Goal: Information Seeking & Learning: Learn about a topic

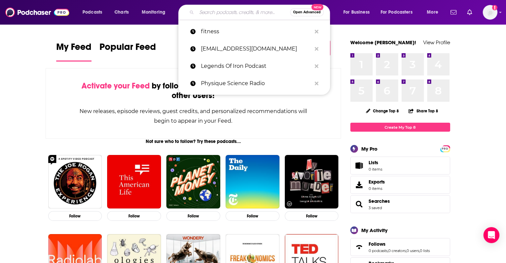
click at [222, 16] on input "Search podcasts, credits, & more..." at bounding box center [243, 12] width 93 height 11
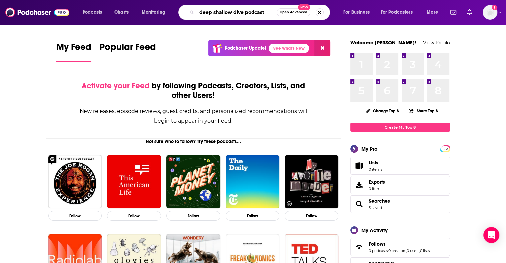
type input "deep shallow dive podcast"
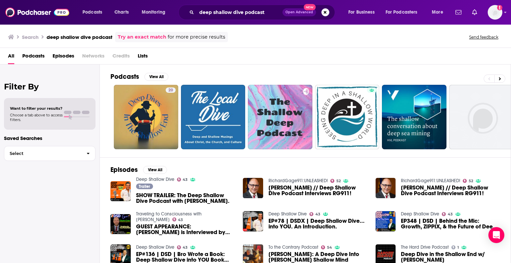
click at [170, 200] on span "SHOW TRAILER: The Deep Shallow Dive Podcast with [PERSON_NAME]." at bounding box center [185, 198] width 99 height 11
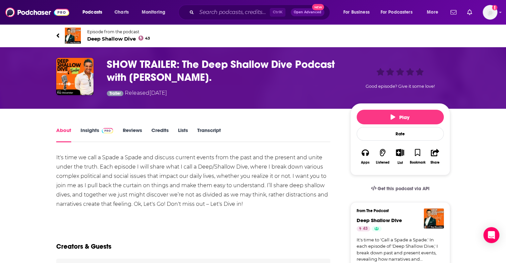
click at [116, 41] on span "Deep Shallow Dive 43" at bounding box center [118, 39] width 63 height 6
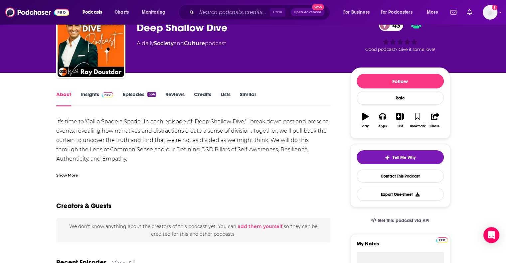
scroll to position [33, 0]
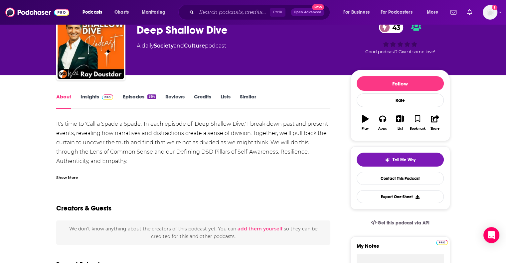
click at [101, 100] on link "Insights" at bounding box center [96, 100] width 33 height 15
